Goal: Task Accomplishment & Management: Use online tool/utility

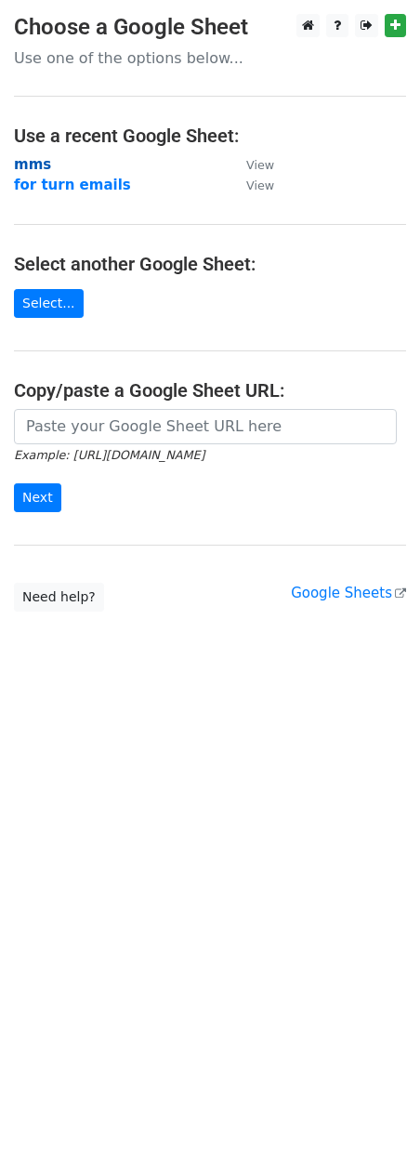
click at [42, 159] on strong "mms" at bounding box center [32, 164] width 37 height 17
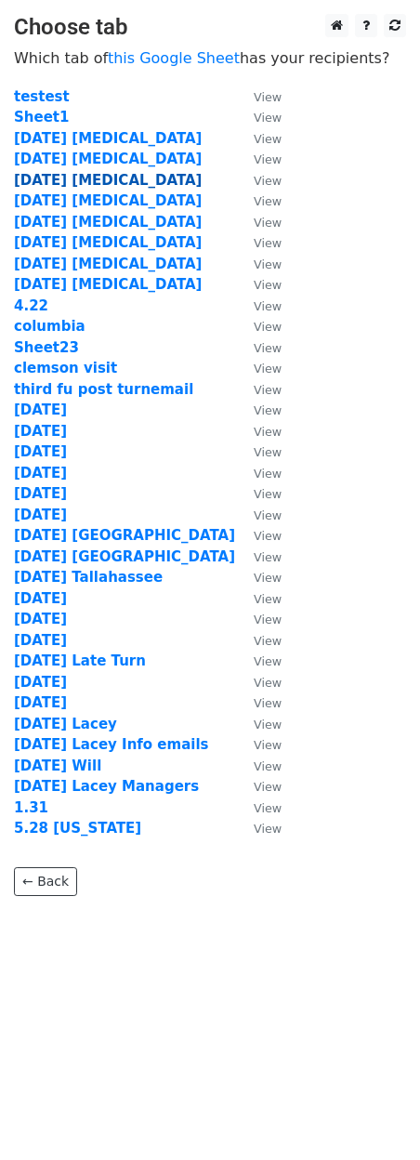
click at [51, 172] on strong "10.3.25 capex" at bounding box center [108, 180] width 188 height 17
